Goal: Information Seeking & Learning: Compare options

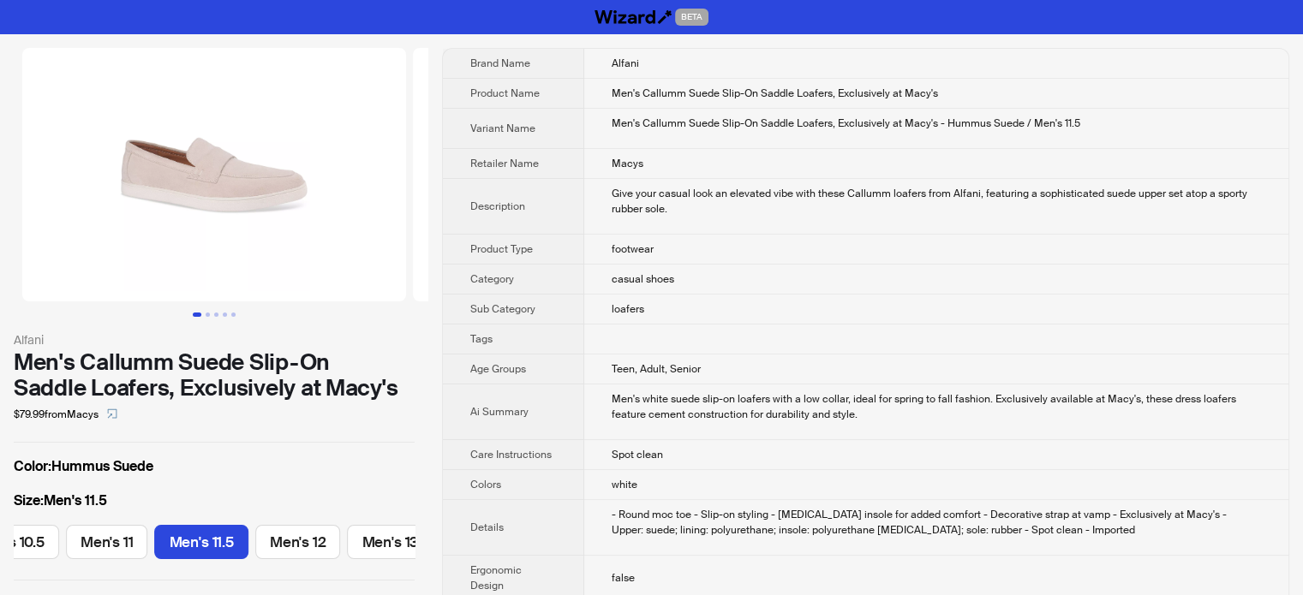
scroll to position [0, 711]
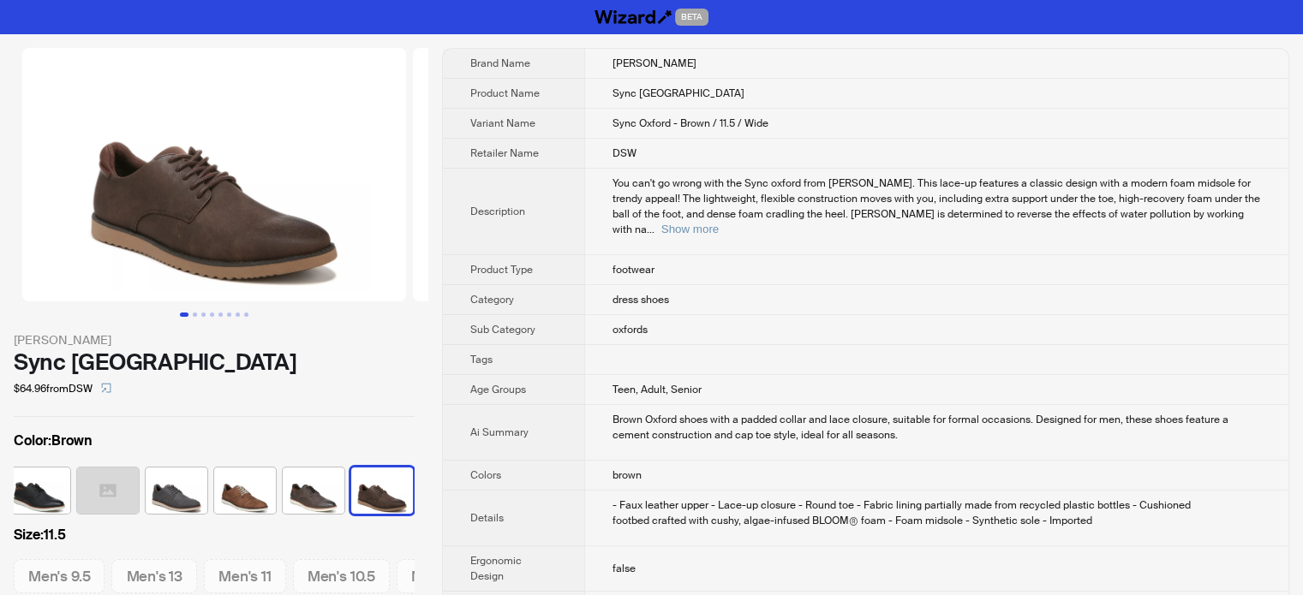
scroll to position [0, 79]
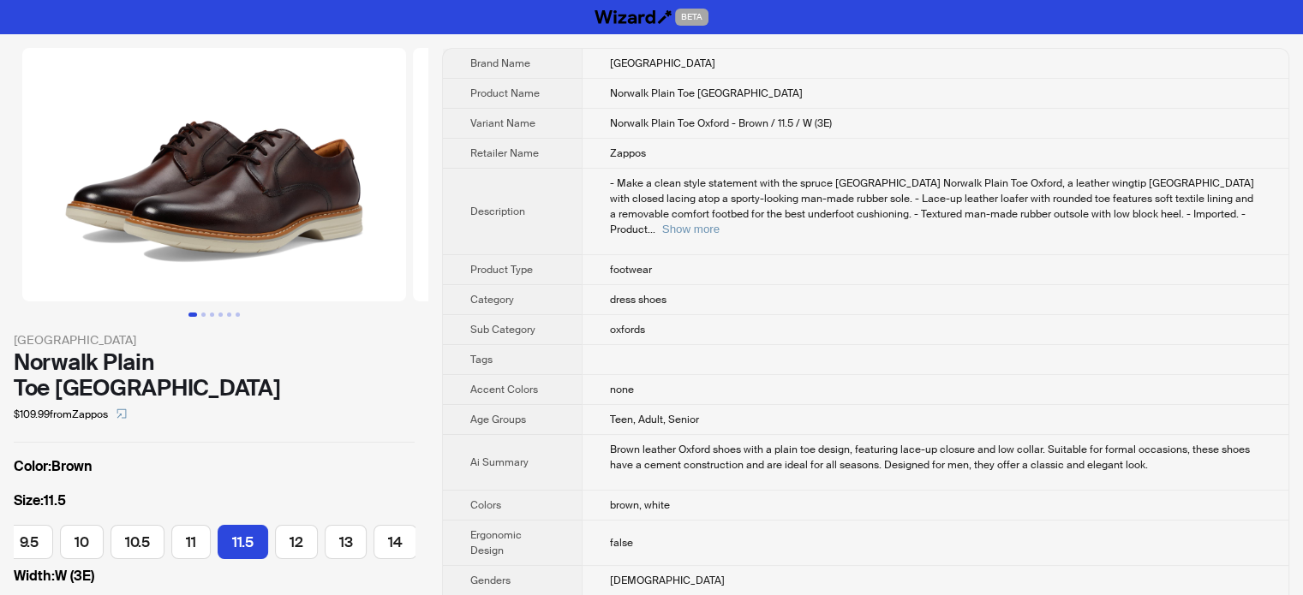
scroll to position [0, 349]
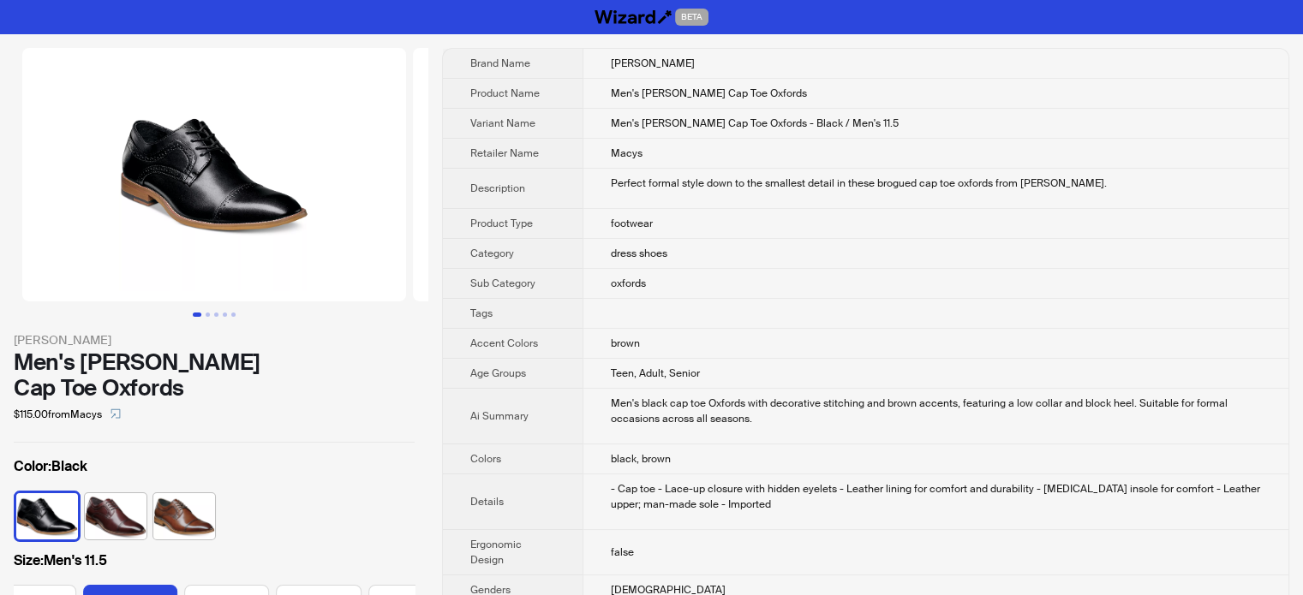
scroll to position [0, 808]
